Goal: Task Accomplishment & Management: Manage account settings

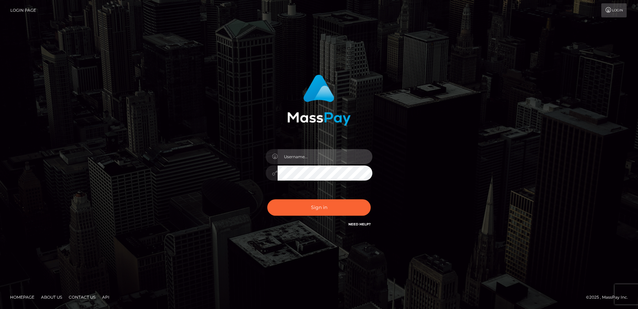
click at [341, 156] on input "text" at bounding box center [325, 156] width 95 height 15
paste input "adam.hollo@byborgenterprises.com"
type input "adam.hollo@byborgenterprises.com"
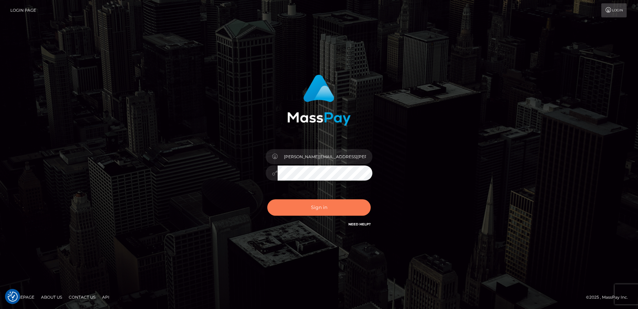
click at [320, 209] on button "Sign in" at bounding box center [319, 207] width 104 height 16
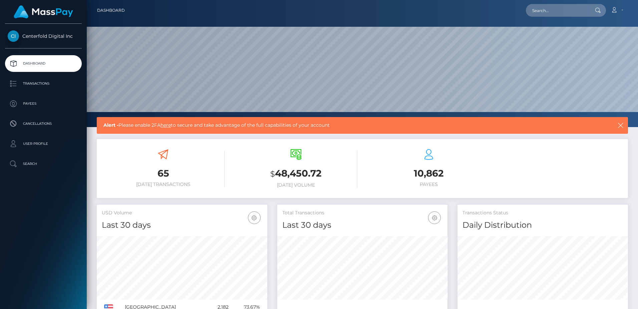
scroll to position [119, 170]
click at [35, 76] on link "Transactions" at bounding box center [43, 83] width 77 height 17
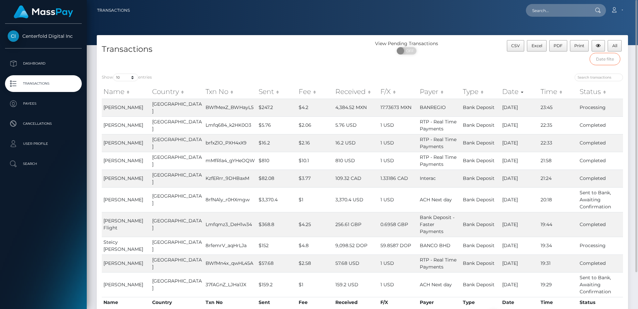
click at [611, 60] on input "text" at bounding box center [605, 59] width 31 height 12
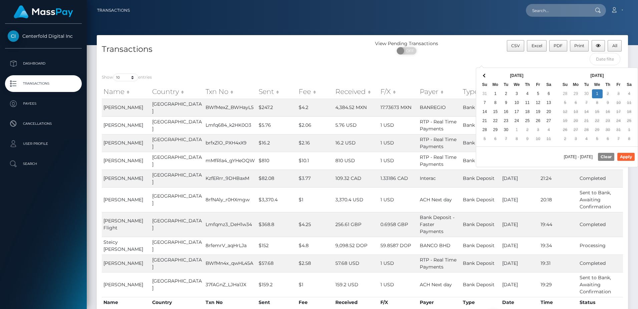
click at [509, 71] on th "Sep 2025" at bounding box center [517, 75] width 53 height 9
click at [625, 154] on button "Apply" at bounding box center [626, 157] width 17 height 8
type input "09/29/2025 - 10/01/2025"
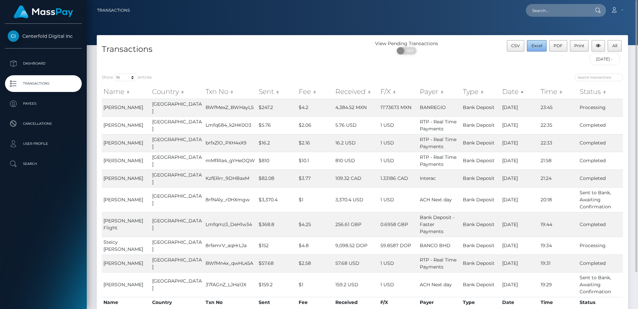
click at [541, 47] on span "Excel" at bounding box center [537, 45] width 11 height 5
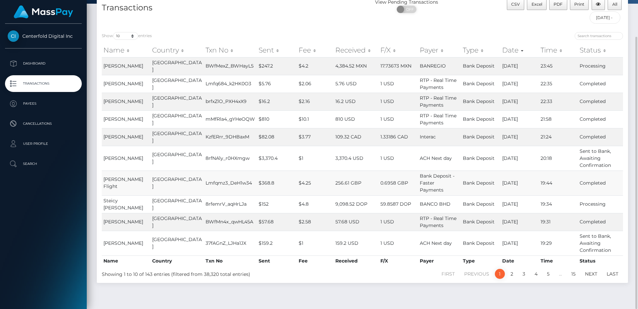
scroll to position [8, 0]
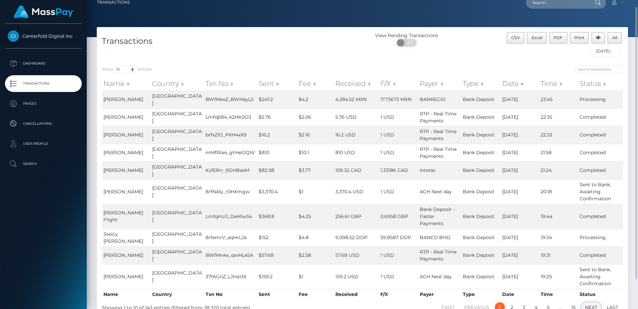
click at [591, 302] on link "Next" at bounding box center [592, 307] width 20 height 10
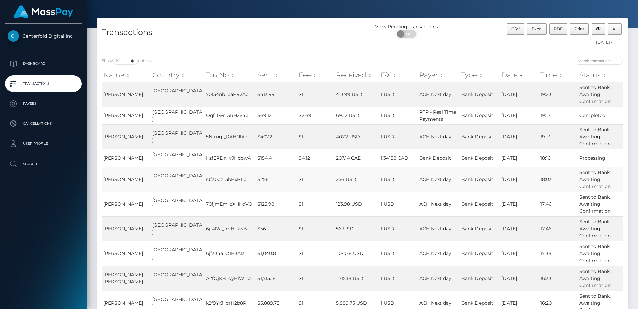
scroll to position [83, 0]
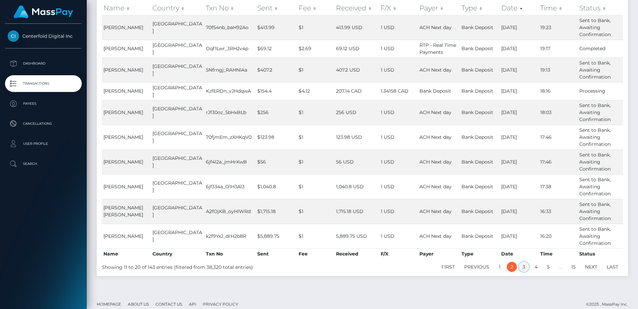
click at [525, 262] on link "3" at bounding box center [524, 266] width 10 height 10
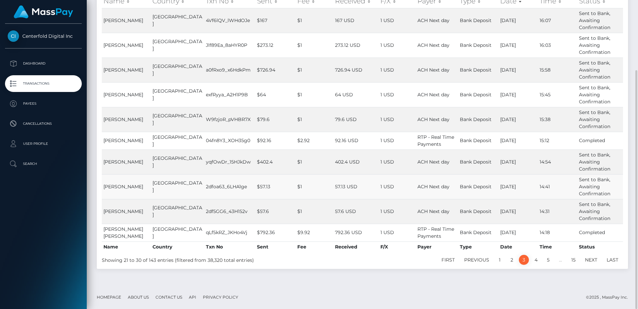
scroll to position [0, 0]
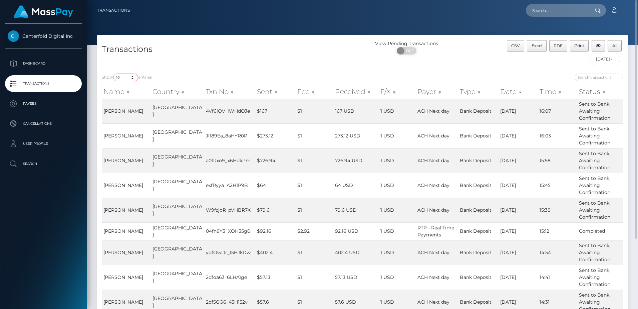
click at [124, 76] on select "10 25 50 100 250 500 1,000 3,500" at bounding box center [125, 77] width 25 height 8
select select "3500"
click at [114, 73] on select "10 25 50 100 250 500 1,000 3,500" at bounding box center [125, 77] width 25 height 8
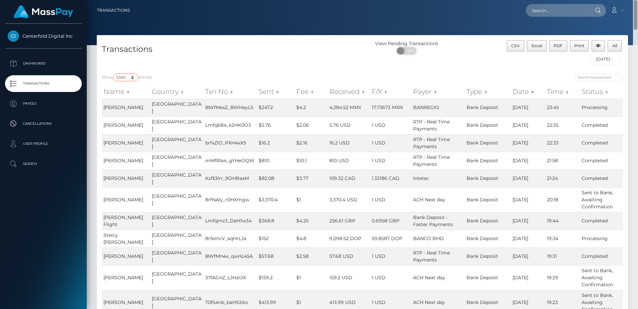
drag, startPoint x: 637, startPoint y: 168, endPoint x: 637, endPoint y: -24, distance: 192.0
click at [637, 0] on html "Centerfold Digital Inc Dashboard Transactions Payees Cancellations Search" at bounding box center [319, 154] width 638 height 309
click at [540, 44] on span "Excel" at bounding box center [537, 45] width 11 height 5
drag, startPoint x: 47, startPoint y: 120, endPoint x: 50, endPoint y: 126, distance: 6.1
click at [47, 120] on p "Cancellations" at bounding box center [43, 124] width 71 height 10
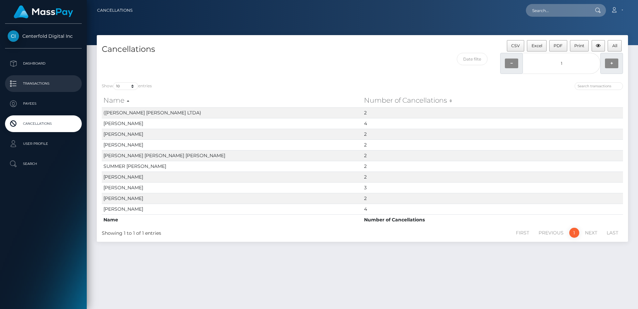
click at [37, 86] on p "Transactions" at bounding box center [43, 83] width 71 height 10
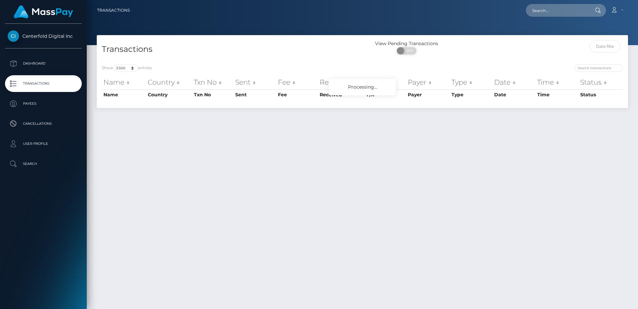
select select "3500"
click at [44, 61] on p "Dashboard" at bounding box center [43, 63] width 71 height 10
